Goal: Task Accomplishment & Management: Manage account settings

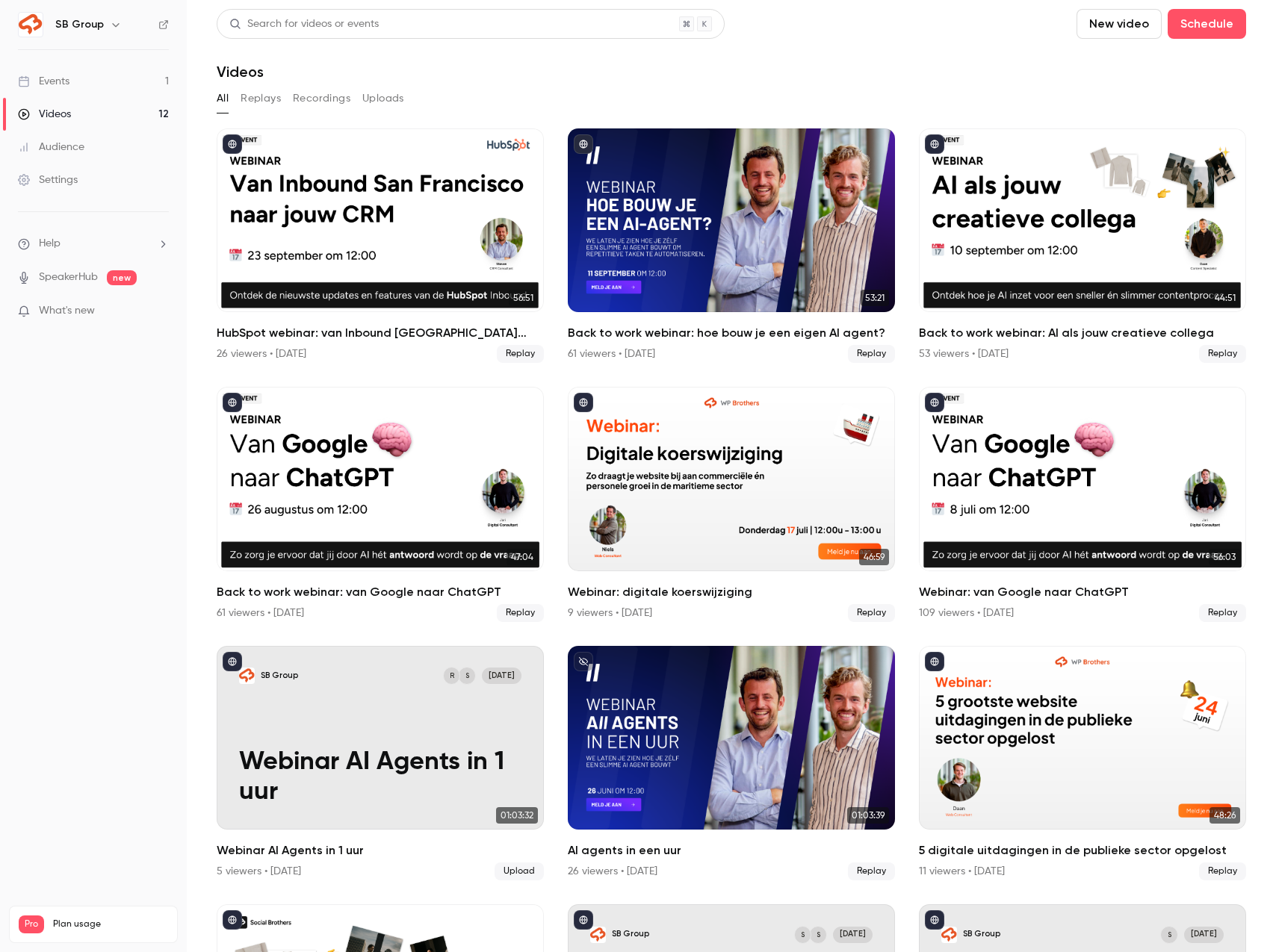
click at [125, 78] on link "Events 1" at bounding box center [93, 81] width 187 height 33
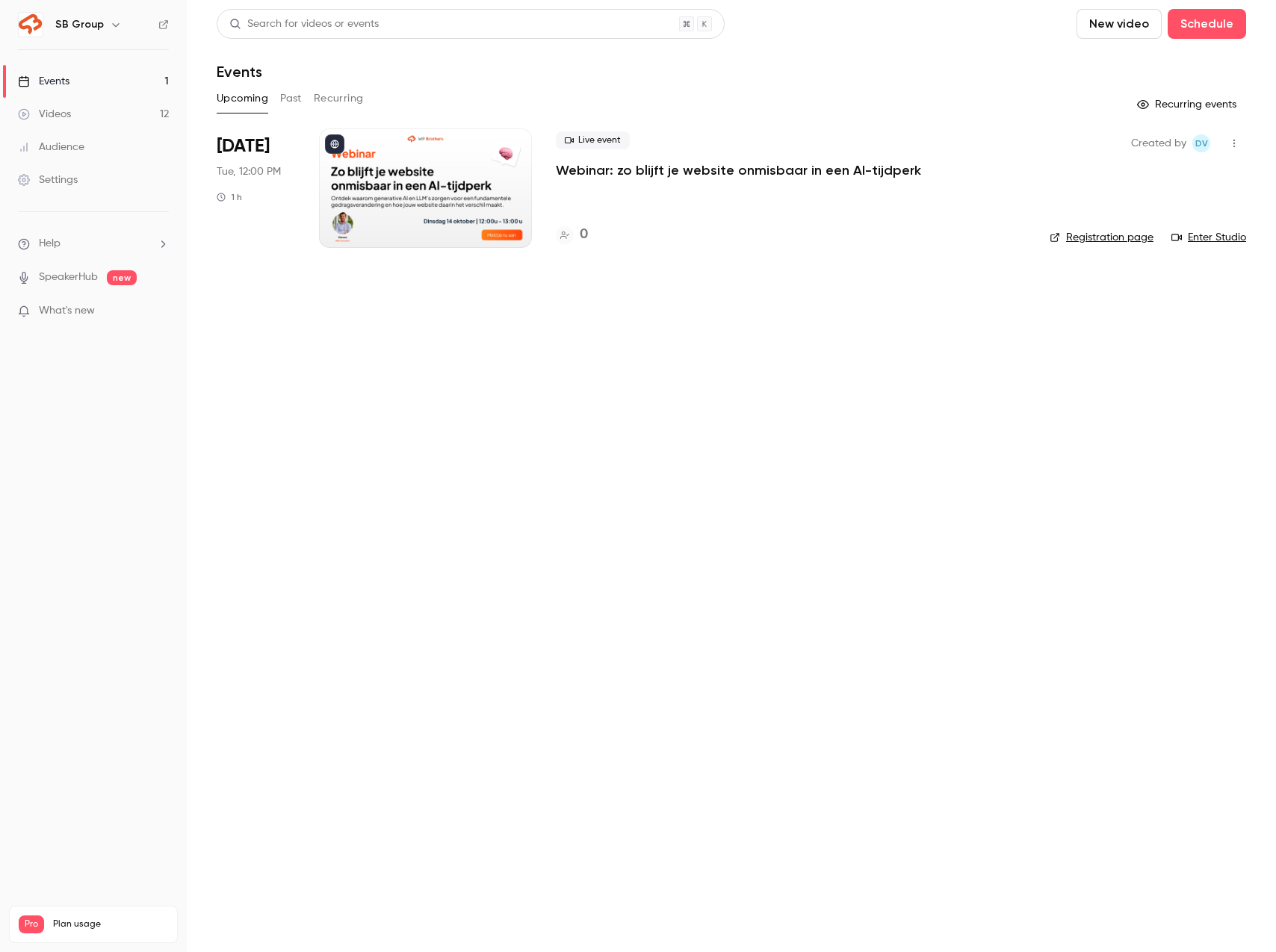
click at [334, 448] on main "Search for videos or events New video Schedule Events Upcoming Past Recurring R…" at bounding box center [731, 476] width 1089 height 952
click at [615, 170] on p "Webinar: zo blijft je website onmisbaar in een AI-tijdperk" at bounding box center [738, 170] width 366 height 18
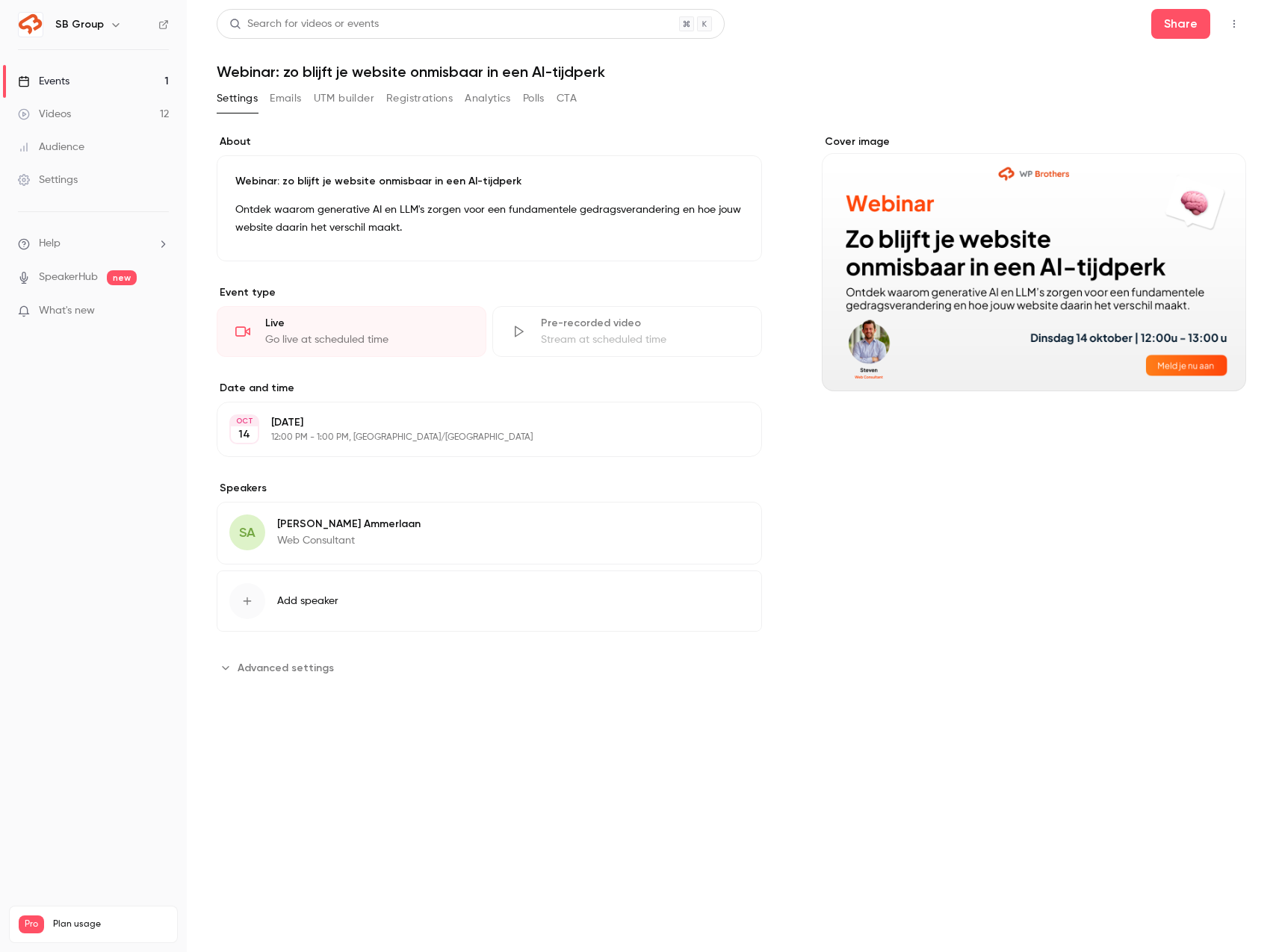
click at [398, 99] on button "Registrations" at bounding box center [419, 98] width 67 height 24
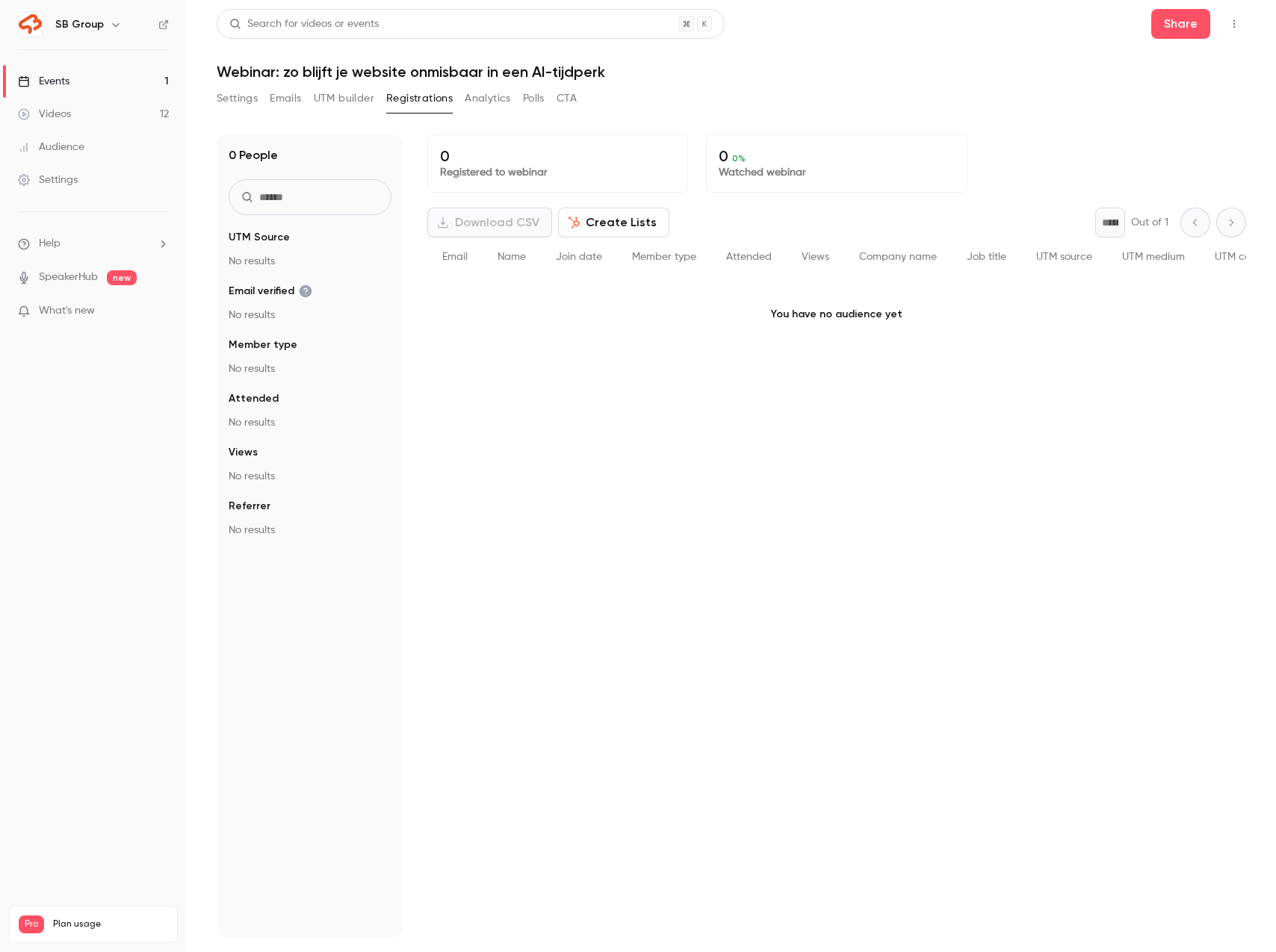
click at [328, 93] on button "UTM builder" at bounding box center [343, 98] width 60 height 24
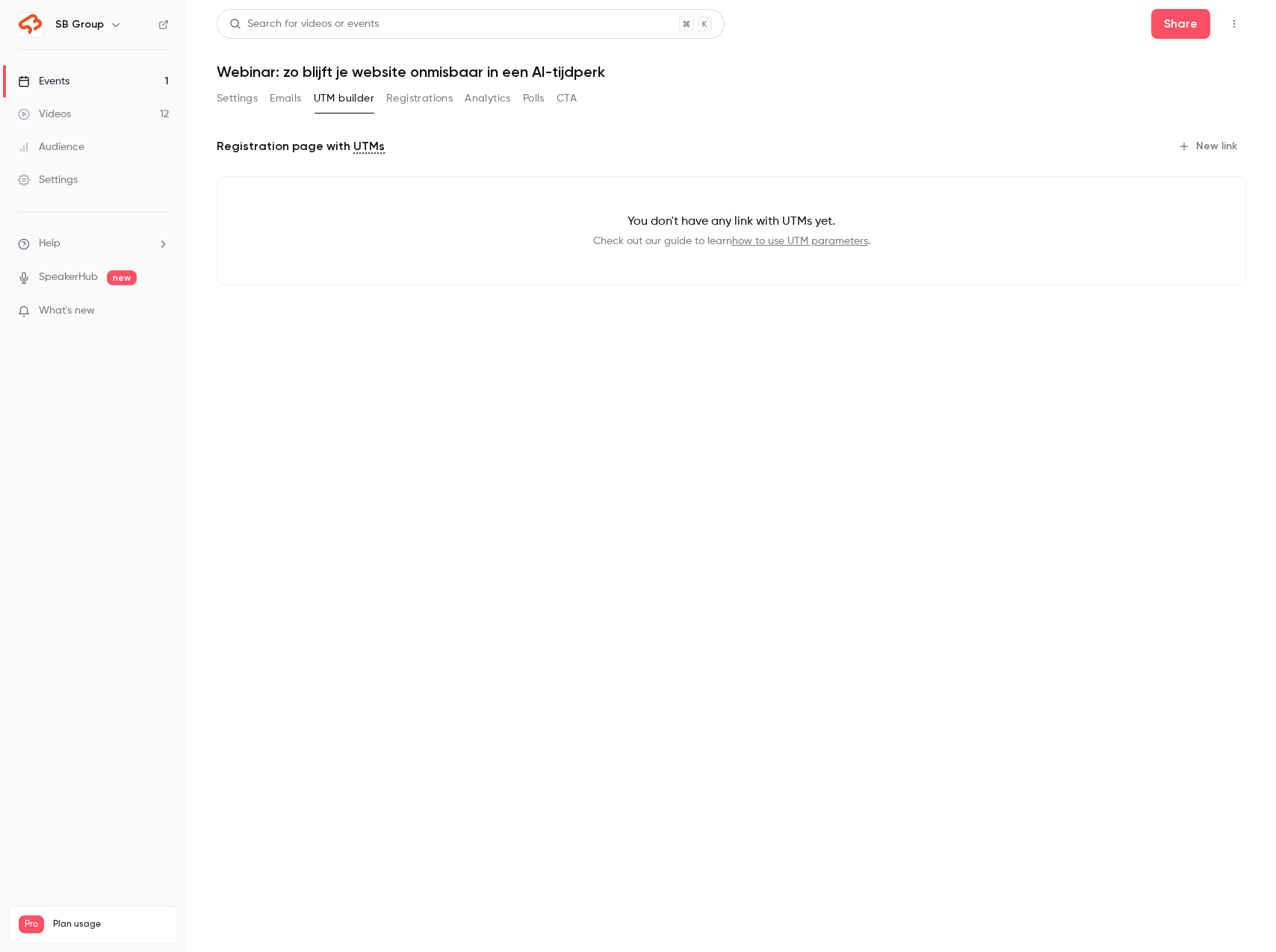
click at [272, 105] on button "Emails" at bounding box center [286, 98] width 31 height 24
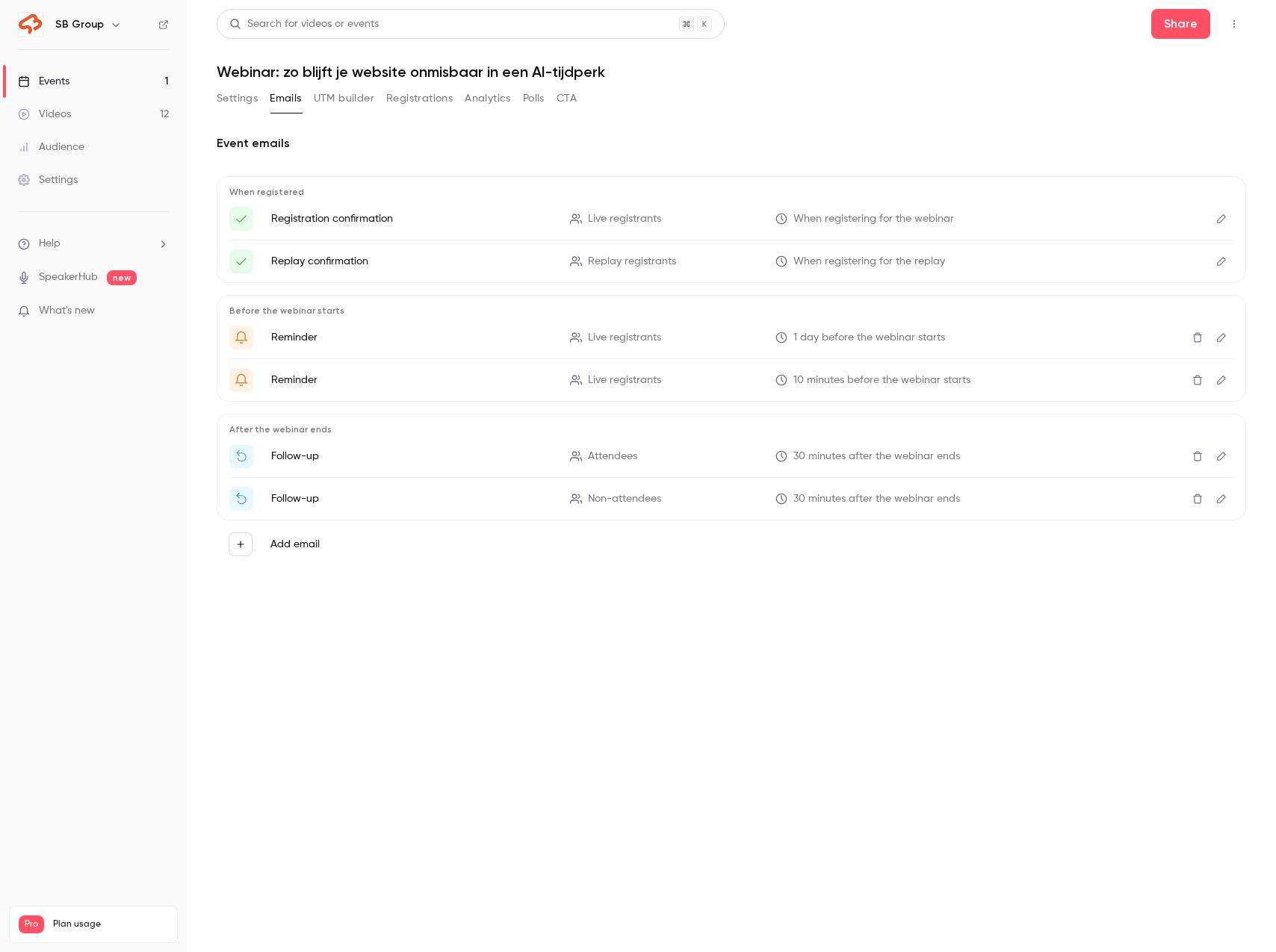
click at [359, 197] on div "When registered Registration confirmation Live registrants When registering for…" at bounding box center [731, 230] width 1029 height 107
click at [1216, 219] on icon "Edit" at bounding box center [1221, 218] width 12 height 11
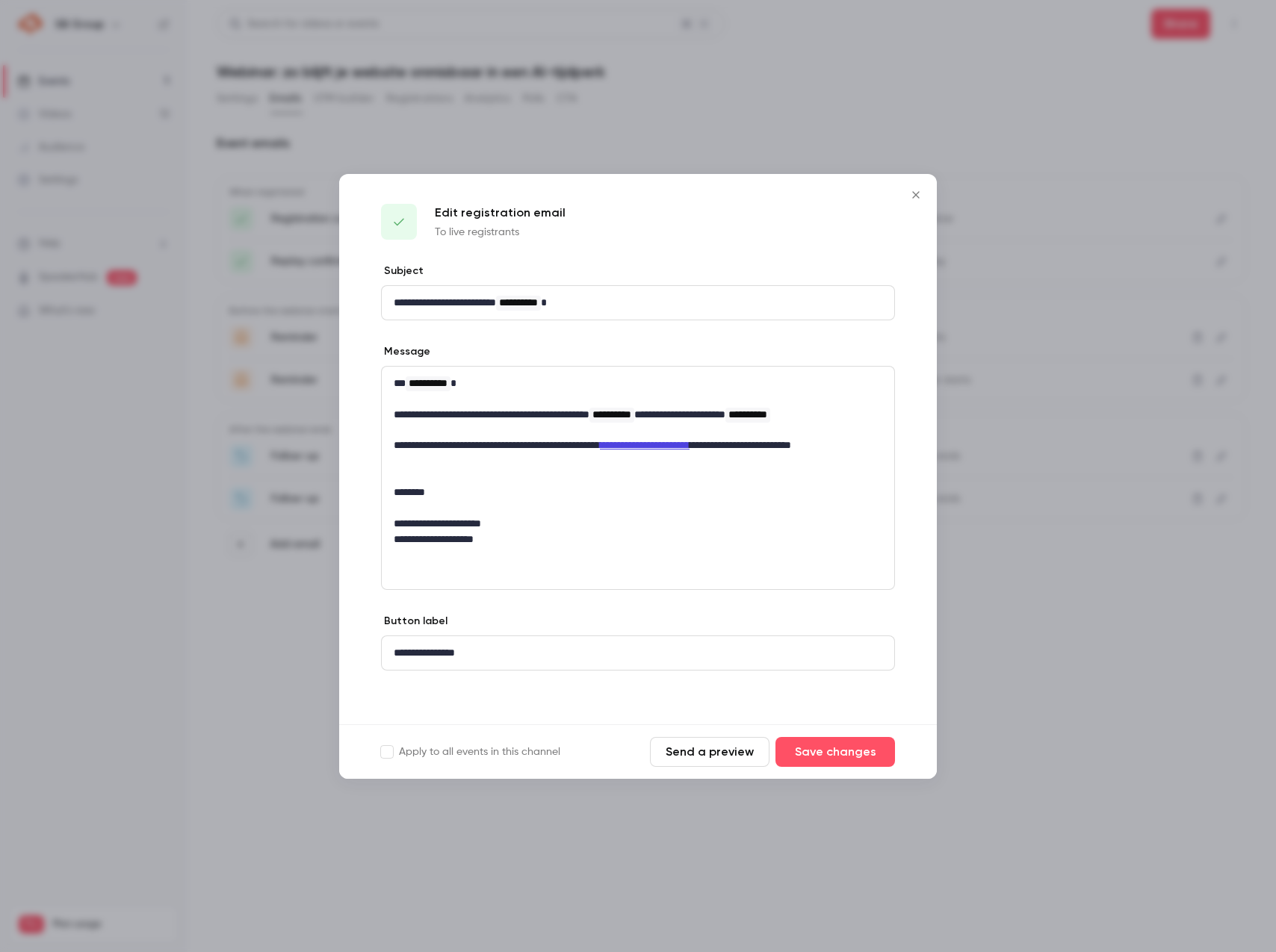
click at [912, 198] on icon "Close" at bounding box center [915, 195] width 18 height 12
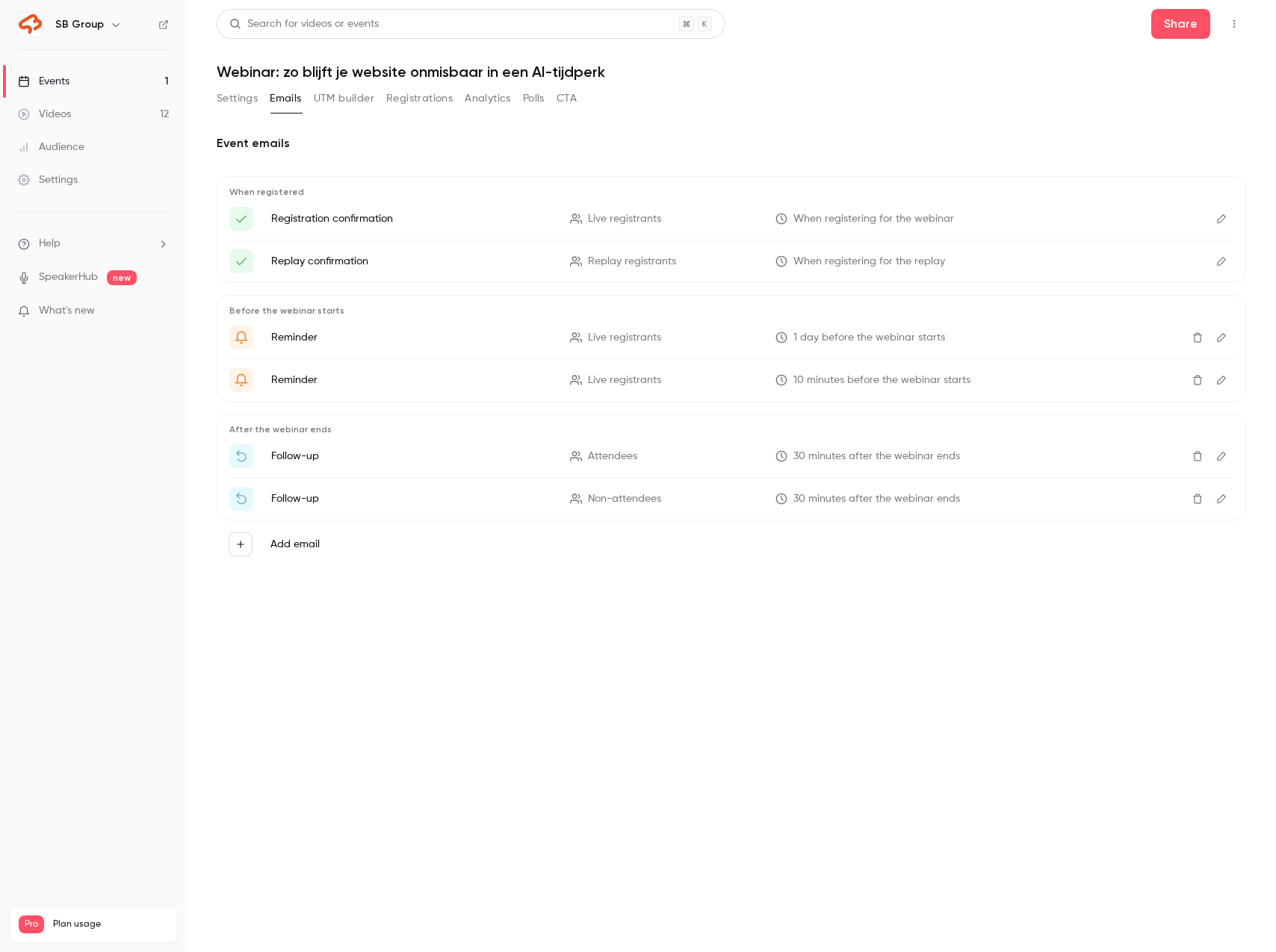
click at [1219, 259] on icon "Edit" at bounding box center [1221, 261] width 12 height 11
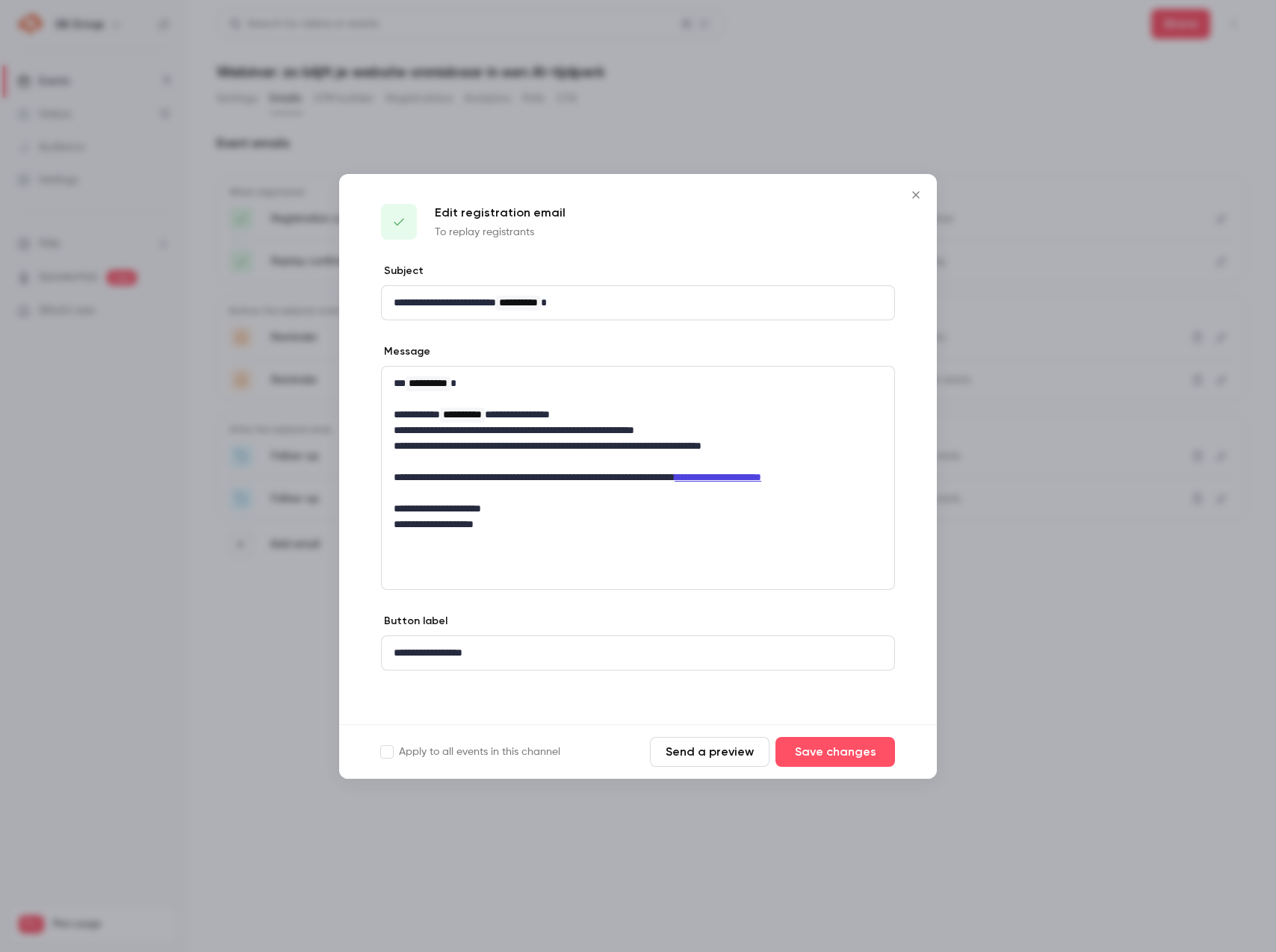
click at [1047, 629] on div at bounding box center [638, 476] width 1276 height 952
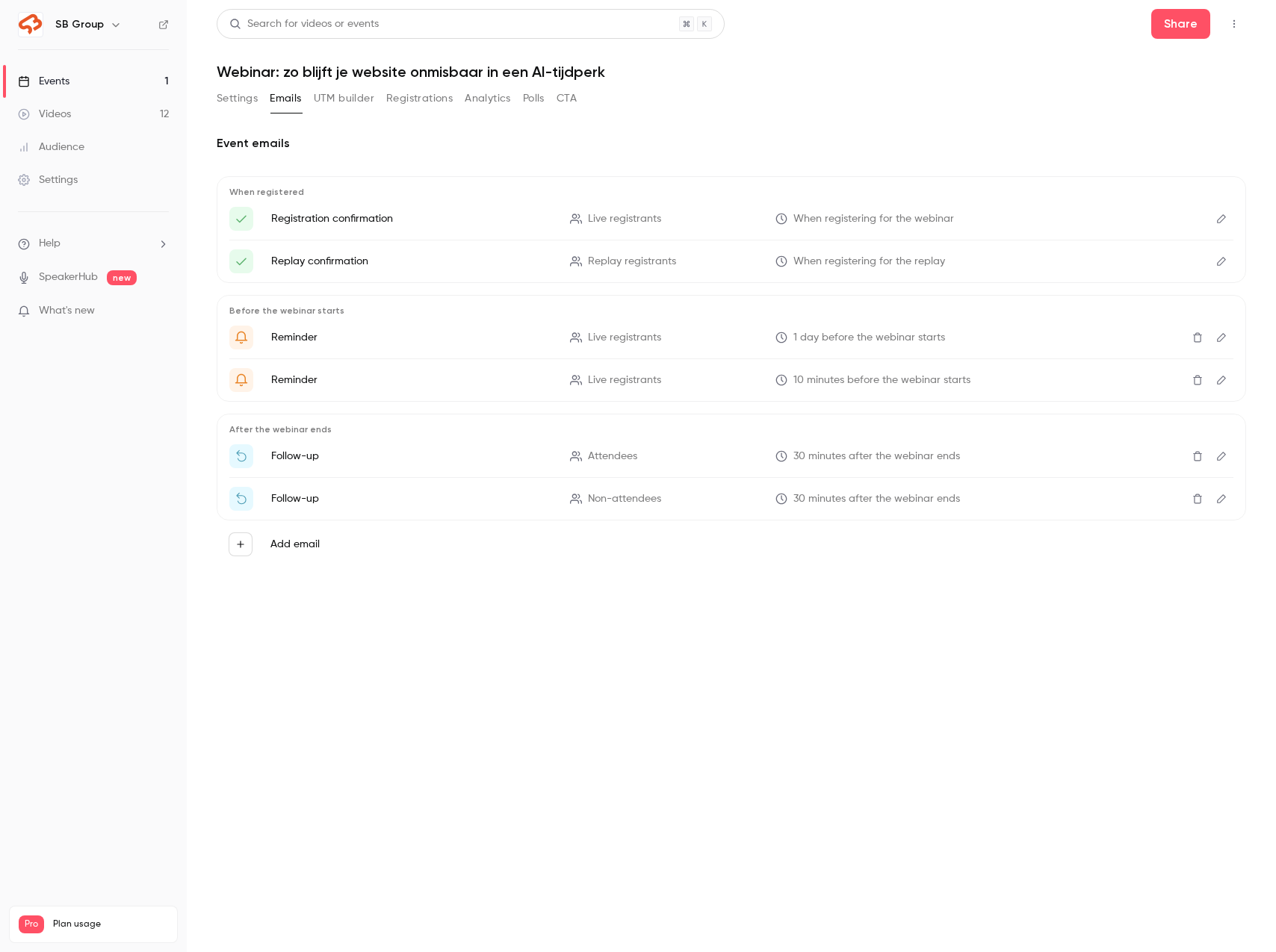
click at [243, 96] on button "Settings" at bounding box center [237, 98] width 41 height 24
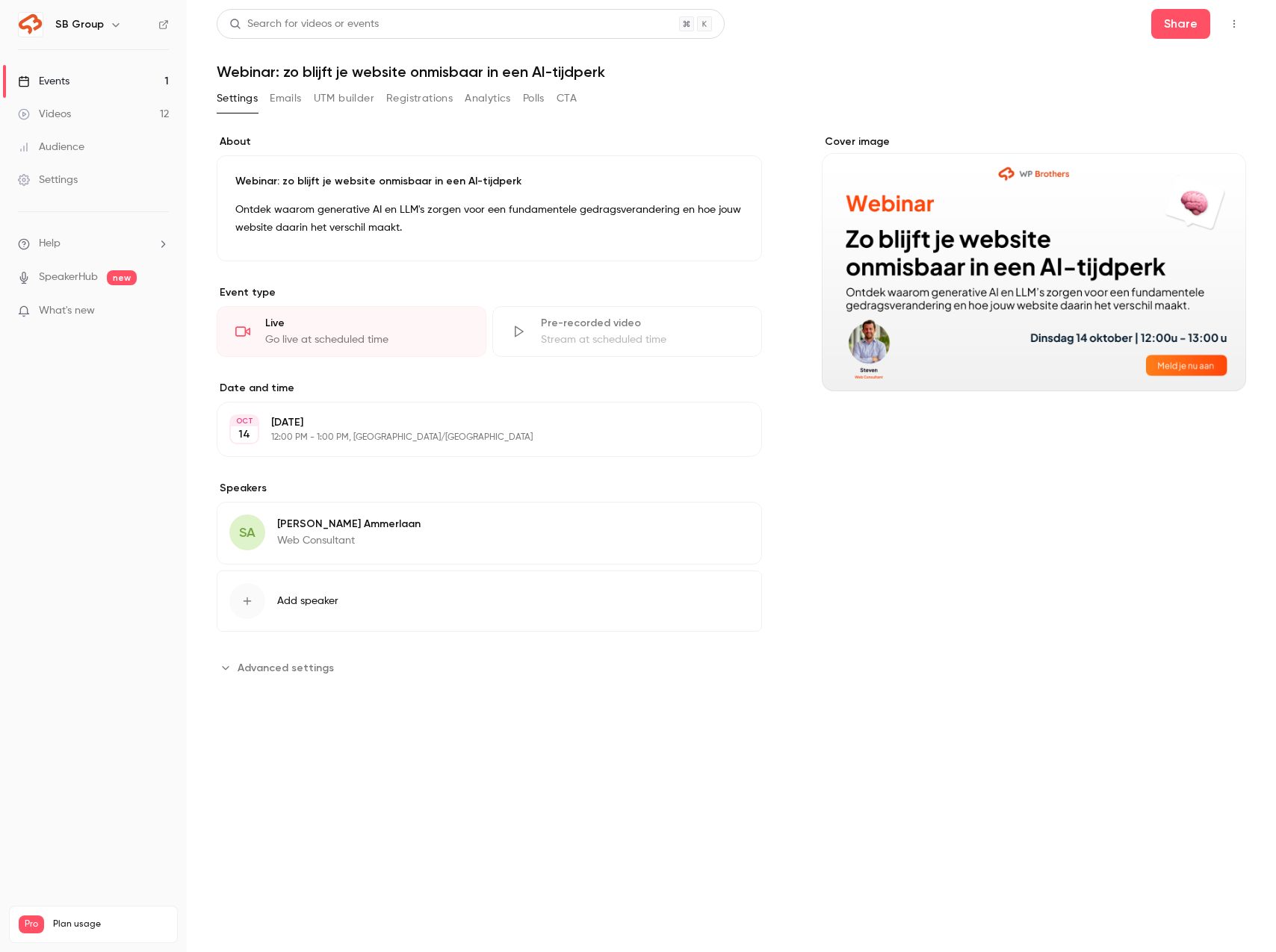
click at [134, 76] on link "Events 1" at bounding box center [93, 81] width 187 height 33
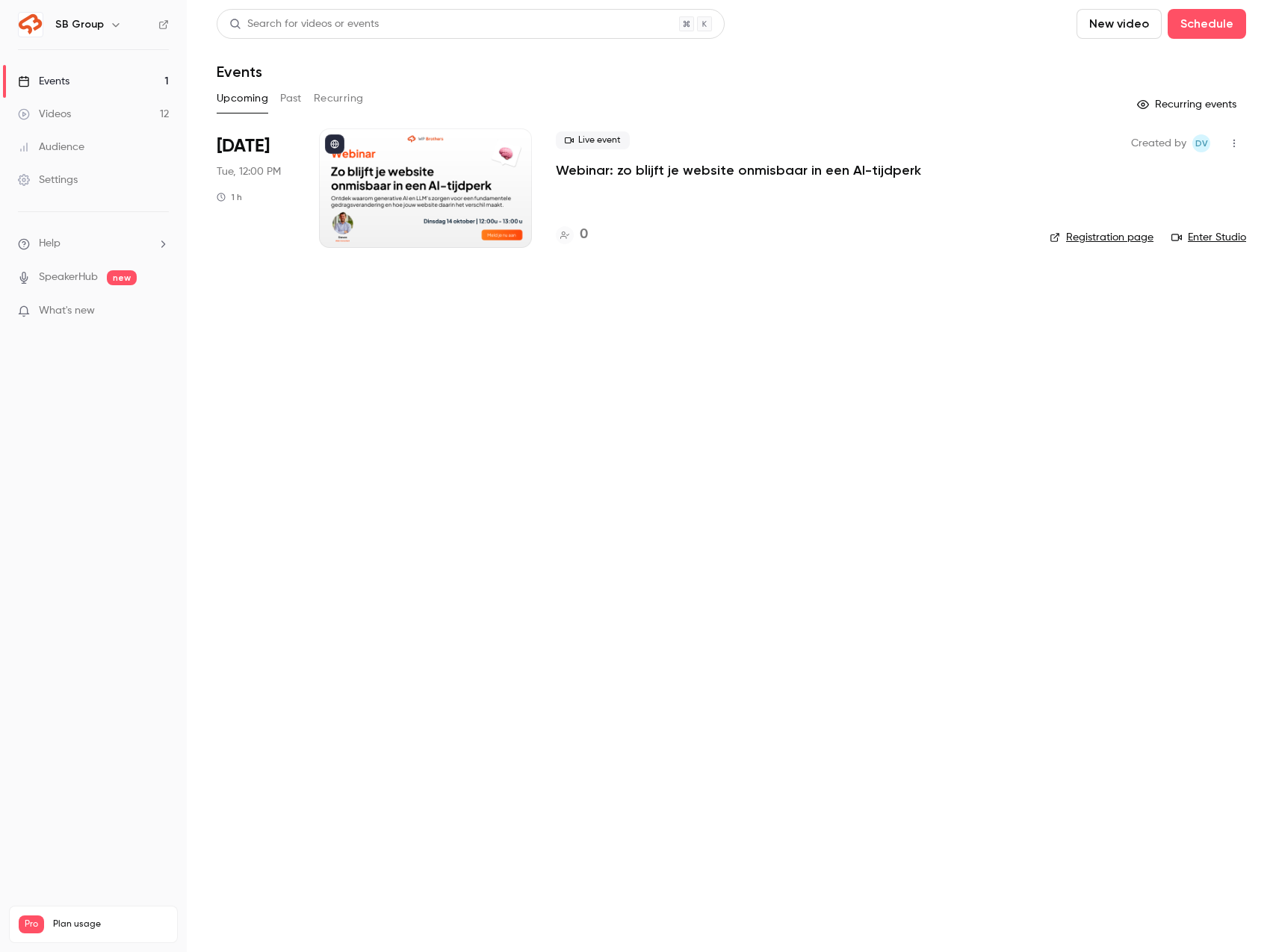
click at [119, 80] on link "Events 1" at bounding box center [93, 81] width 187 height 33
click at [134, 109] on link "Videos 12" at bounding box center [93, 114] width 187 height 33
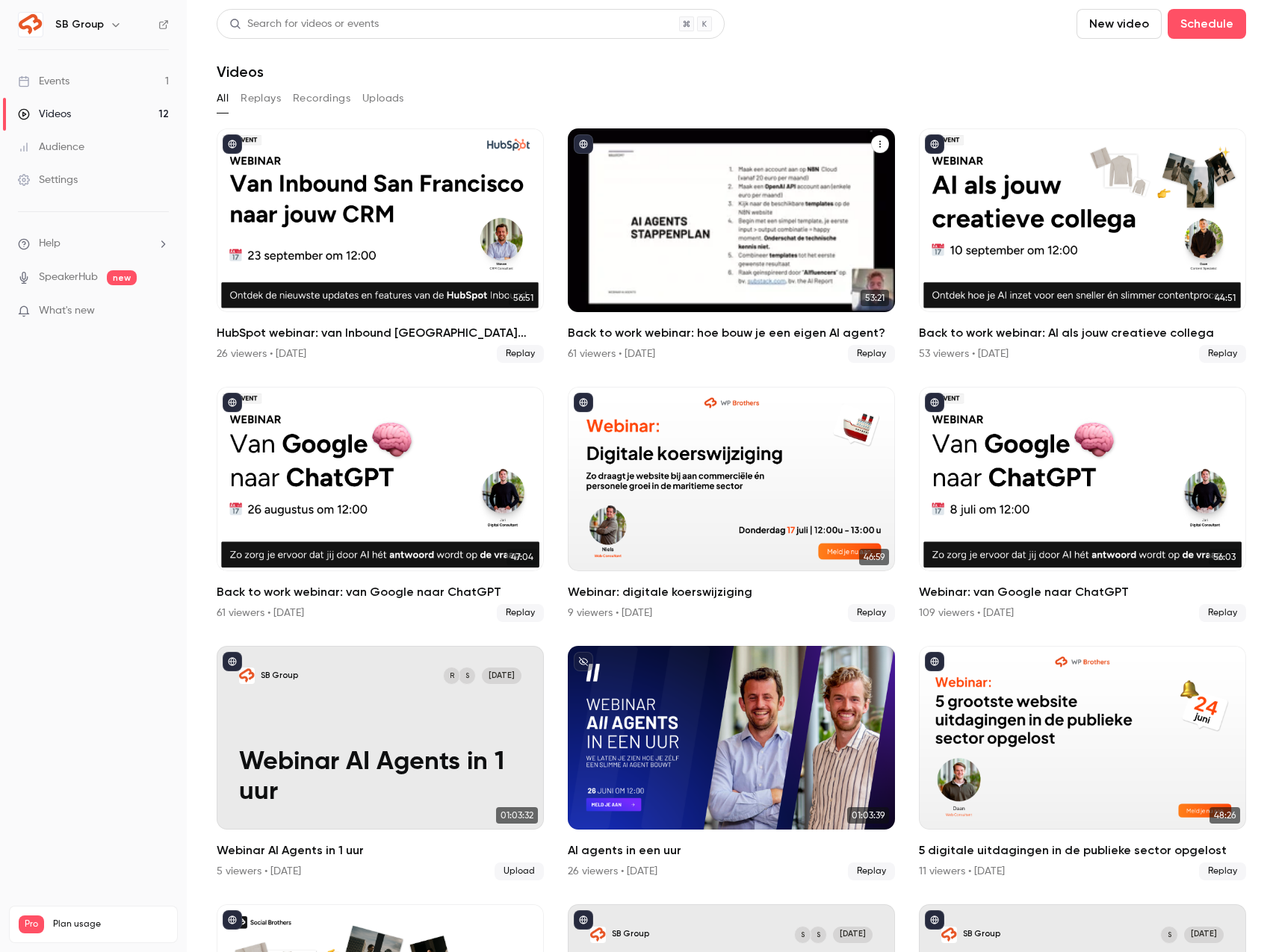
click at [660, 287] on div "Back to work webinar: hoe bouw je een eigen AI agent?" at bounding box center [731, 220] width 327 height 183
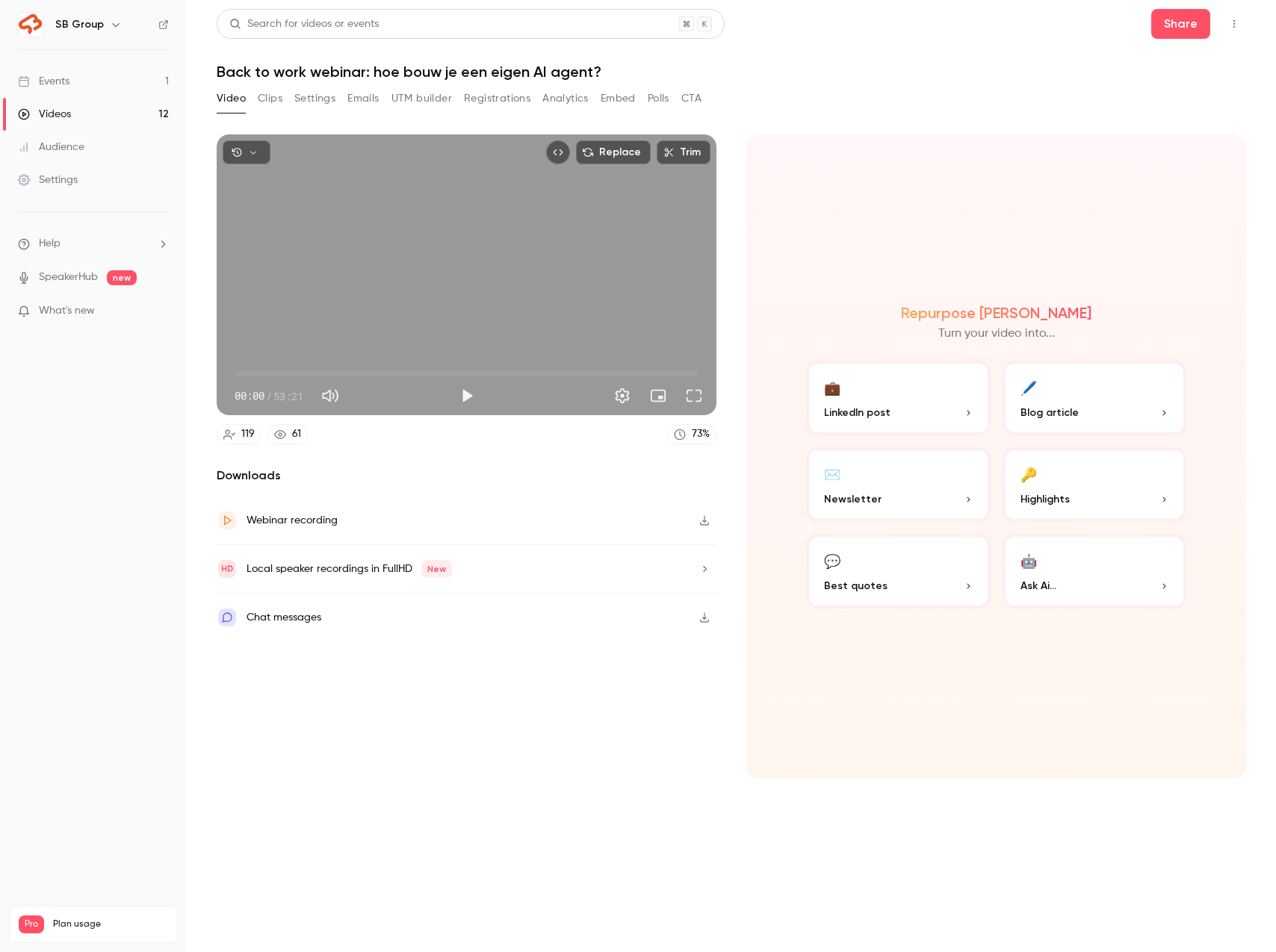
click at [496, 100] on button "Registrations" at bounding box center [496, 98] width 67 height 24
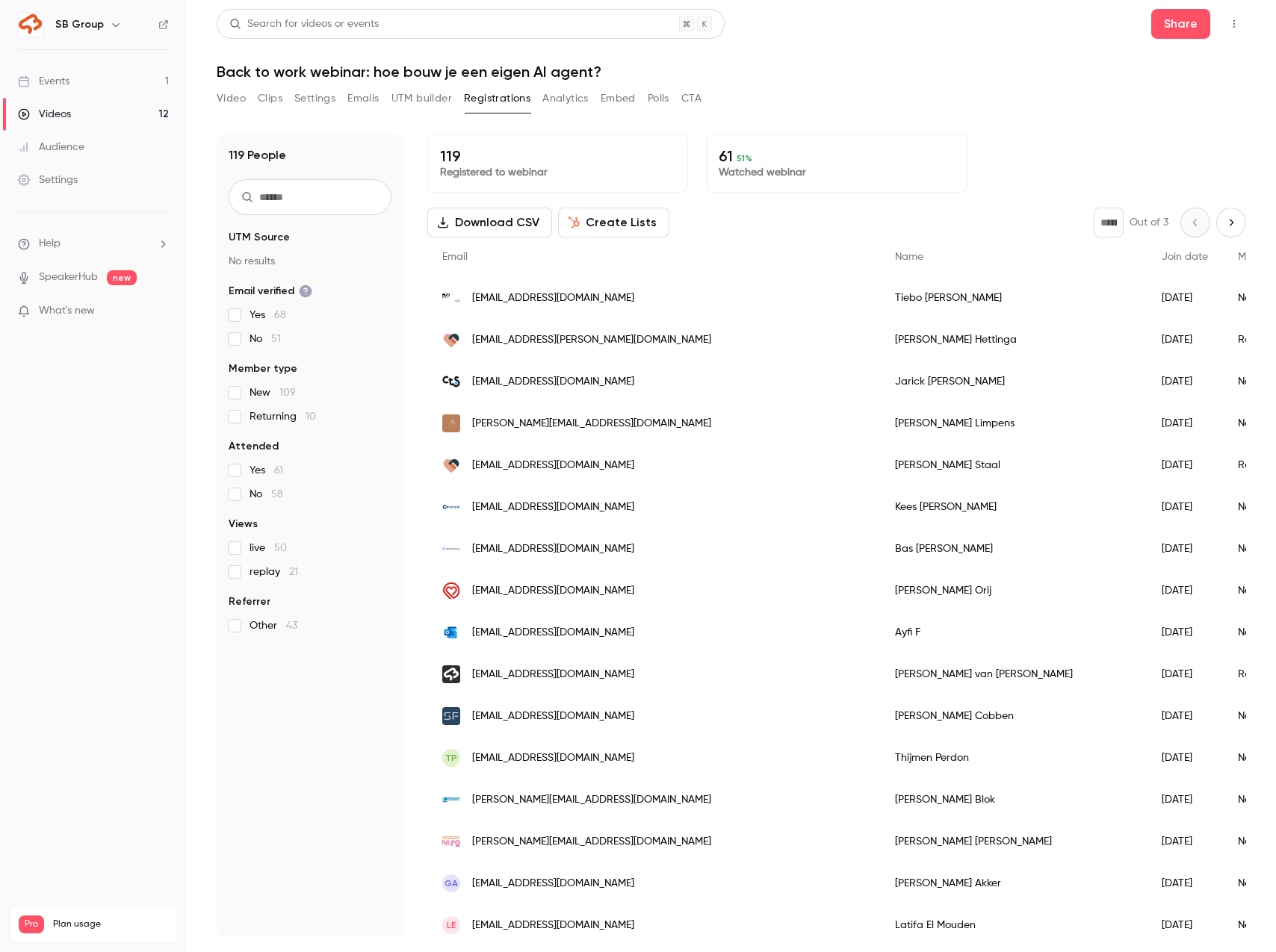
click at [308, 206] on input "text" at bounding box center [310, 197] width 163 height 36
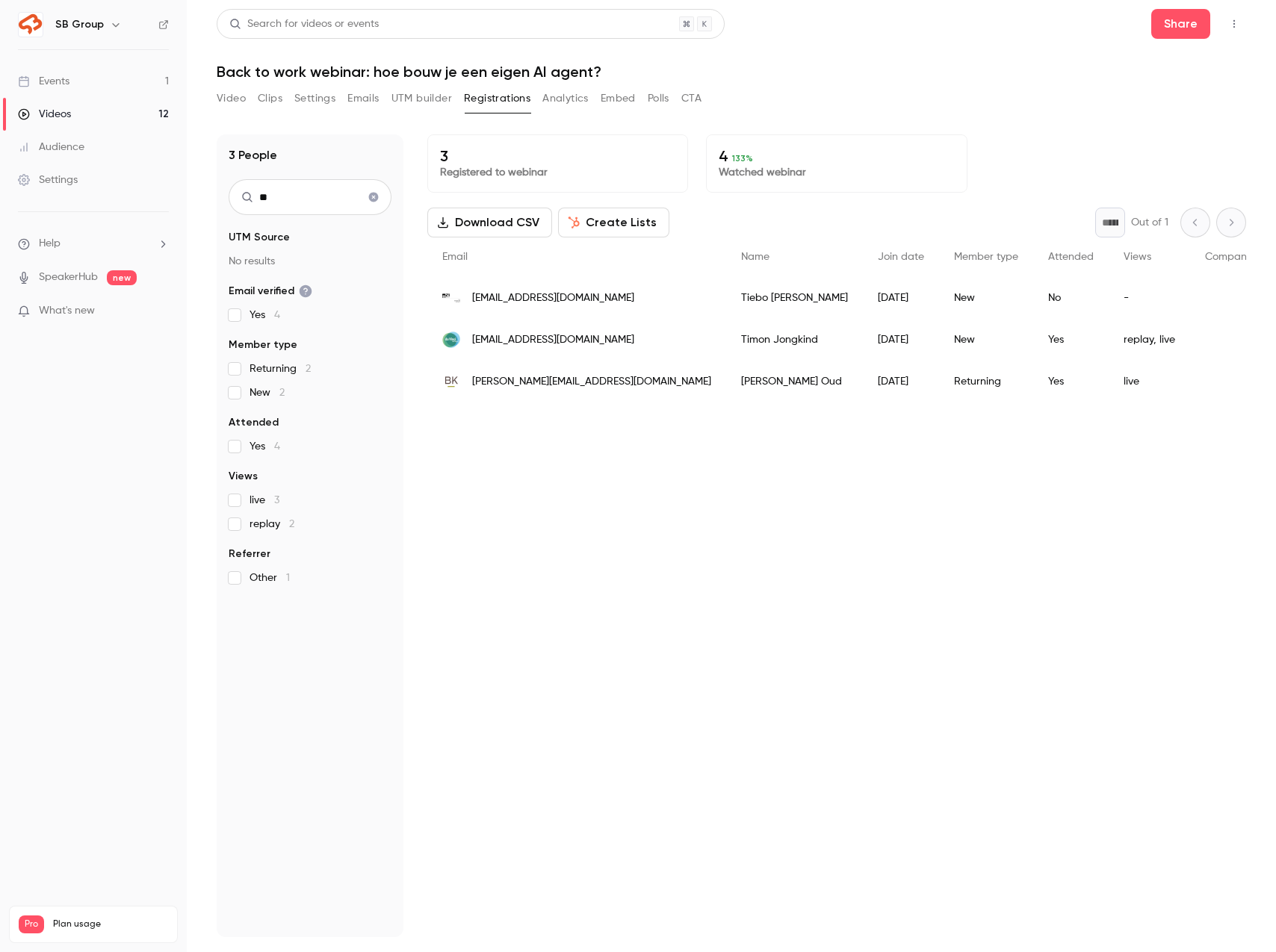
type input "*"
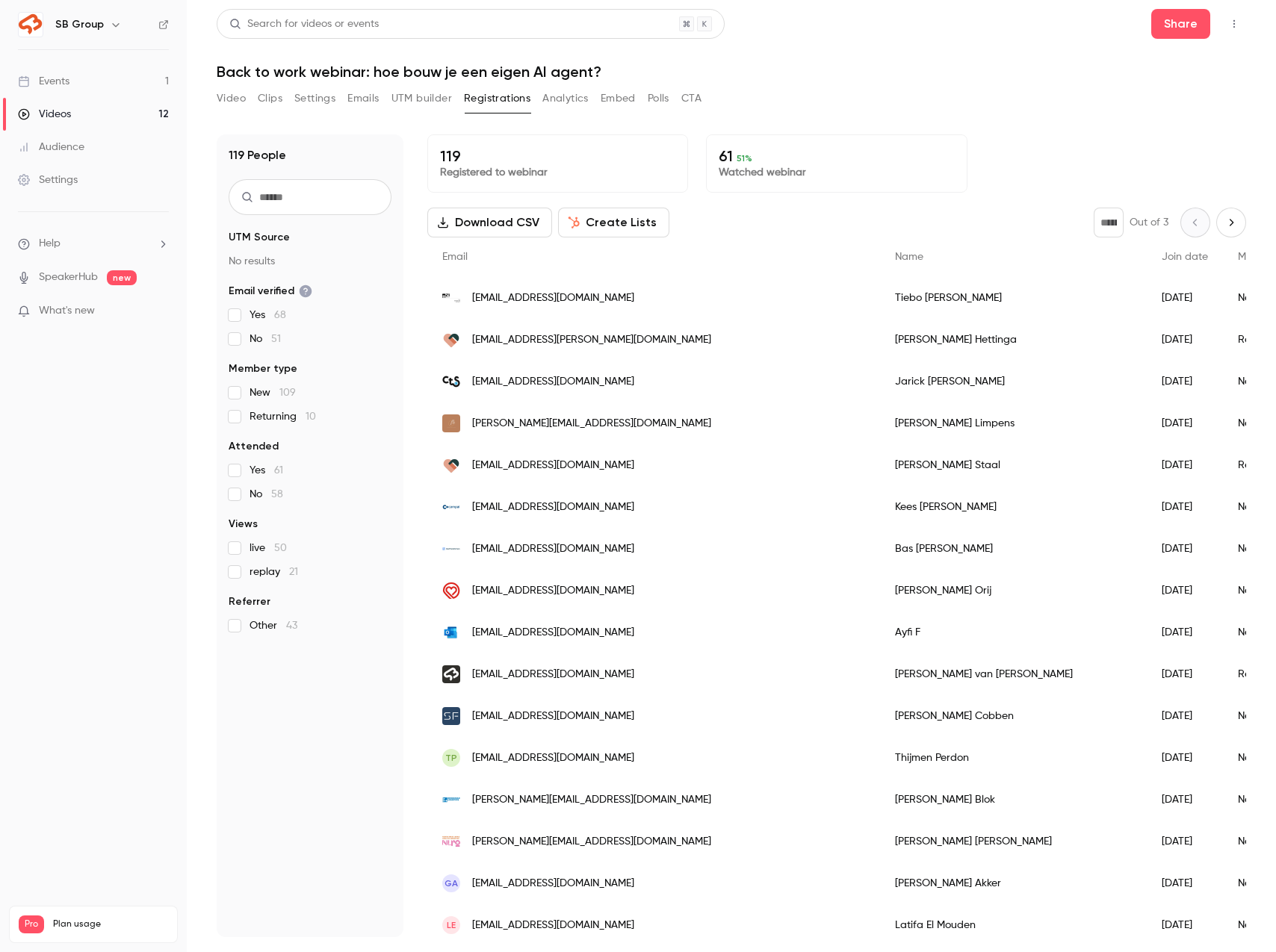
click at [137, 80] on link "Events 1" at bounding box center [93, 81] width 187 height 33
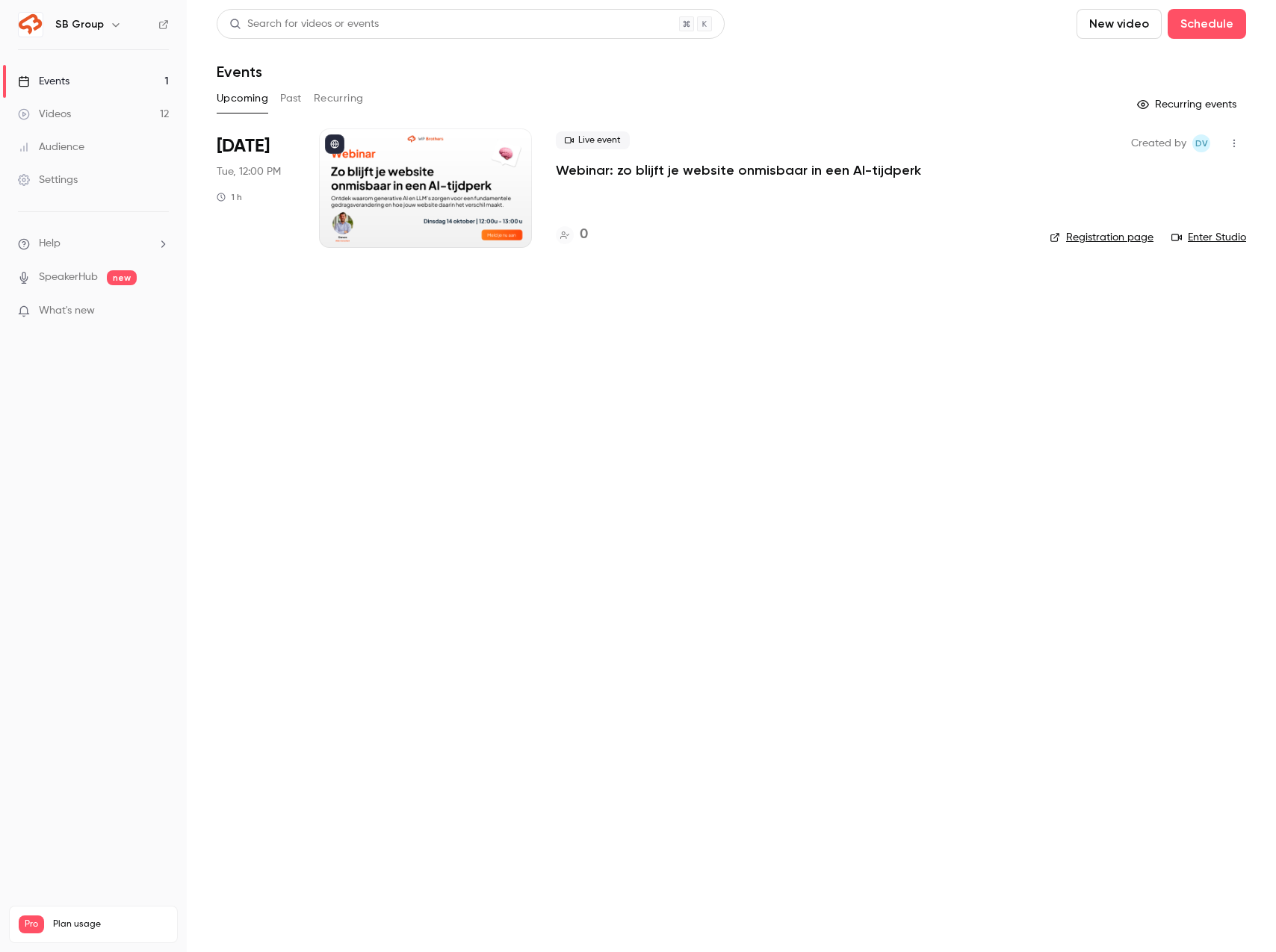
click at [674, 174] on p "Webinar: zo blijft je website onmisbaar in een AI-tijdperk" at bounding box center [738, 170] width 366 height 18
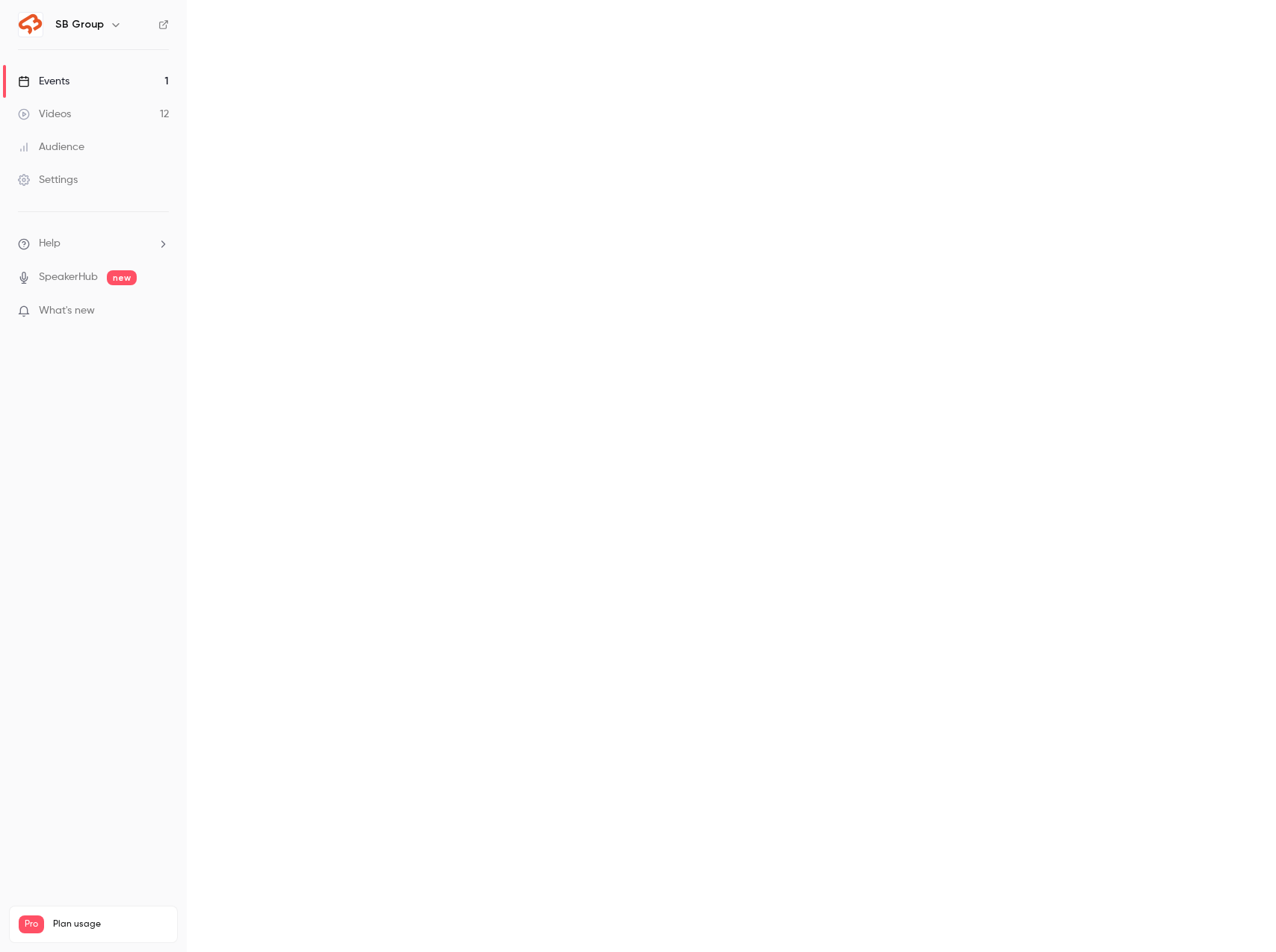
click at [674, 174] on main at bounding box center [731, 476] width 1089 height 952
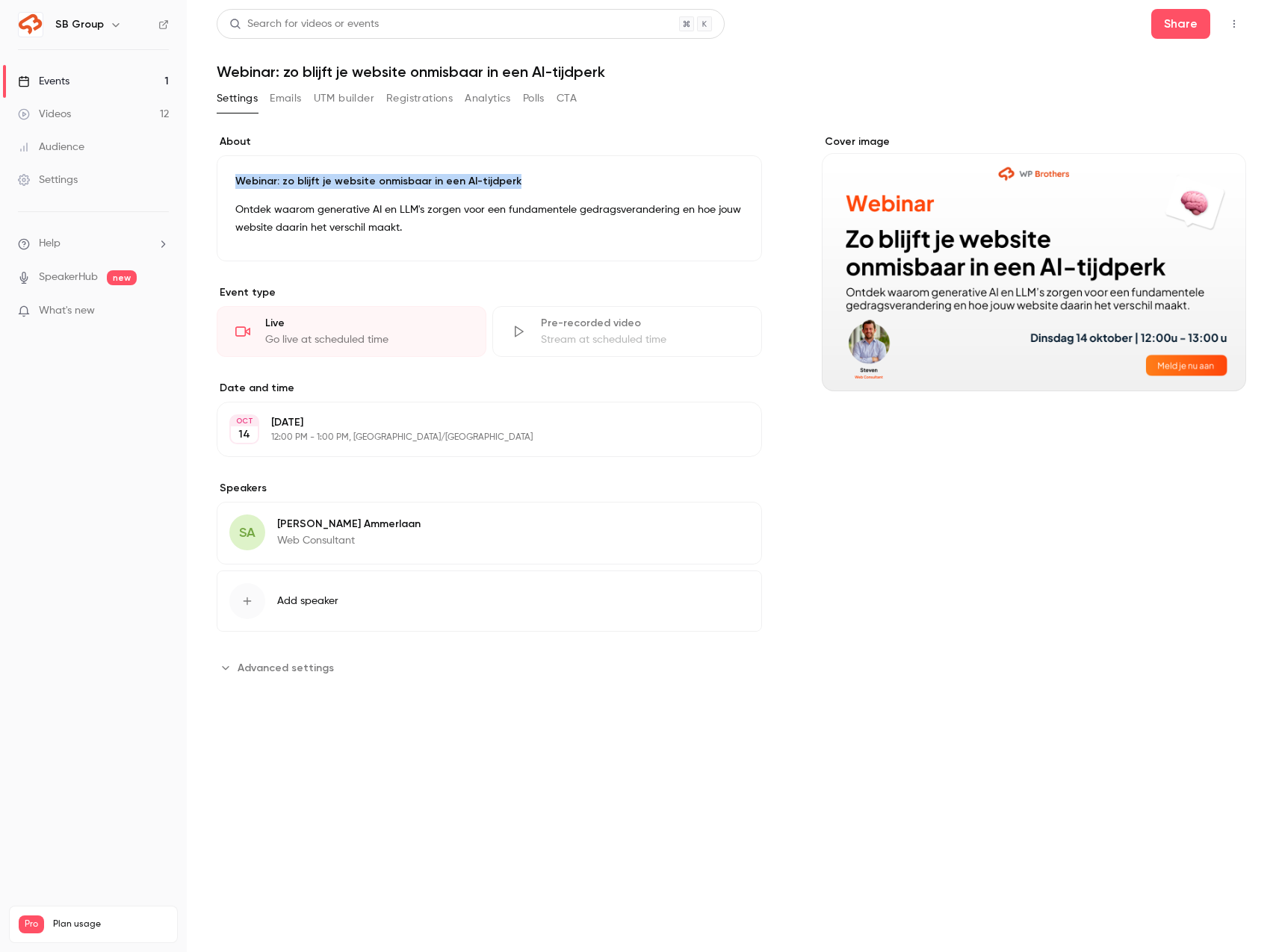
drag, startPoint x: 522, startPoint y: 181, endPoint x: 226, endPoint y: 181, distance: 296.0
click at [226, 181] on div "Webinar: zo blijft je website onmisbaar in een AI-tijdperk Ontdek waarom genera…" at bounding box center [489, 208] width 545 height 106
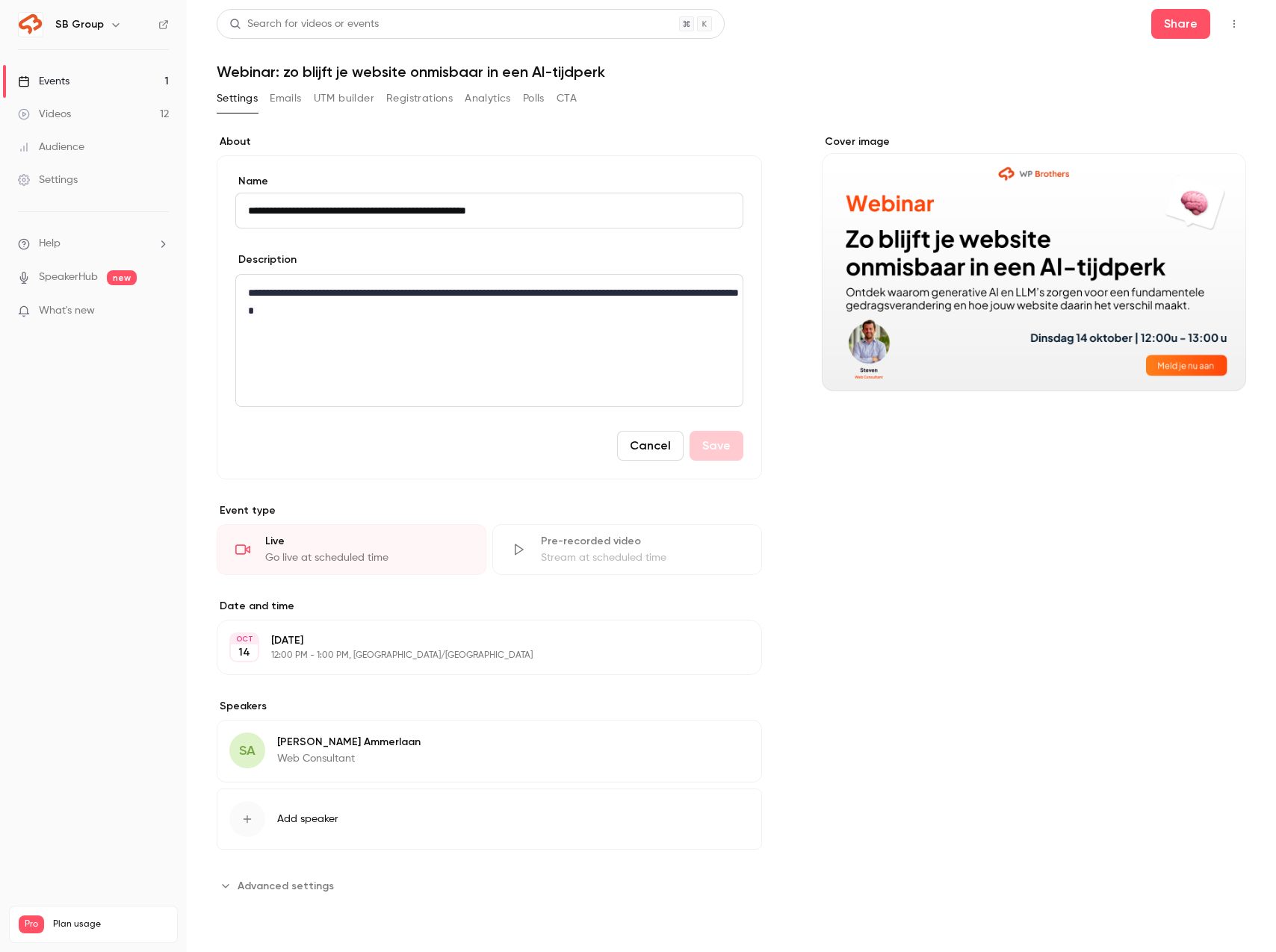
click at [310, 212] on input "**********" at bounding box center [489, 211] width 508 height 36
click at [455, 309] on p "**********" at bounding box center [489, 302] width 482 height 36
drag, startPoint x: 455, startPoint y: 309, endPoint x: 234, endPoint y: 289, distance: 221.9
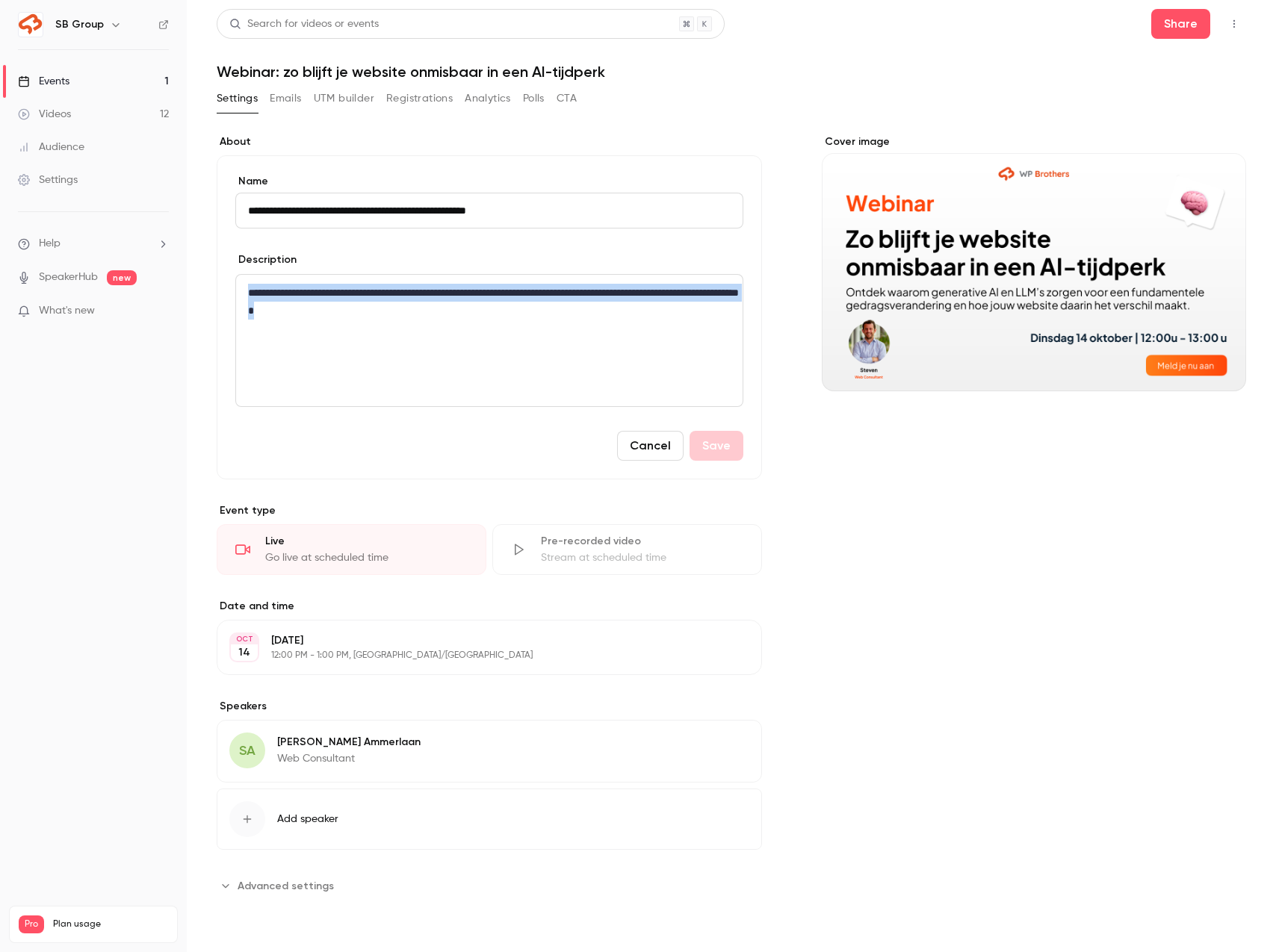
click at [234, 289] on div "**********" at bounding box center [489, 318] width 545 height 324
copy p "**********"
